Goal: Task Accomplishment & Management: Manage account settings

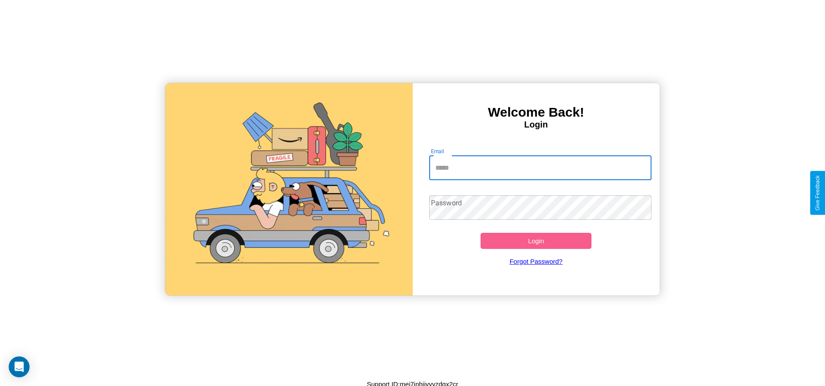
click at [540, 167] on input "Email" at bounding box center [540, 168] width 222 height 24
type input "**********"
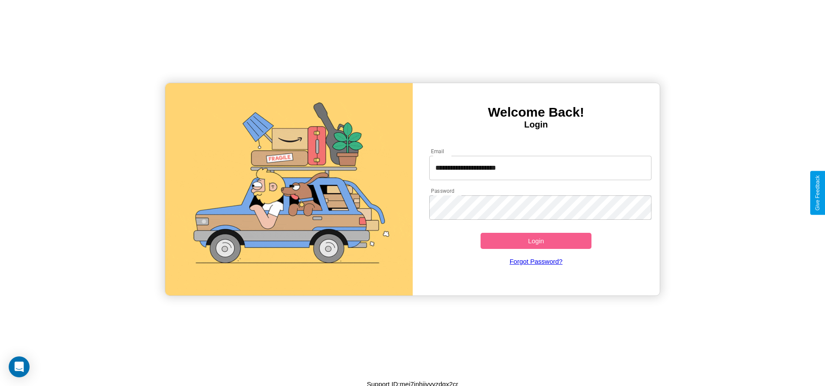
click at [536, 240] on button "Login" at bounding box center [535, 241] width 111 height 16
